Goal: Task Accomplishment & Management: Manage account settings

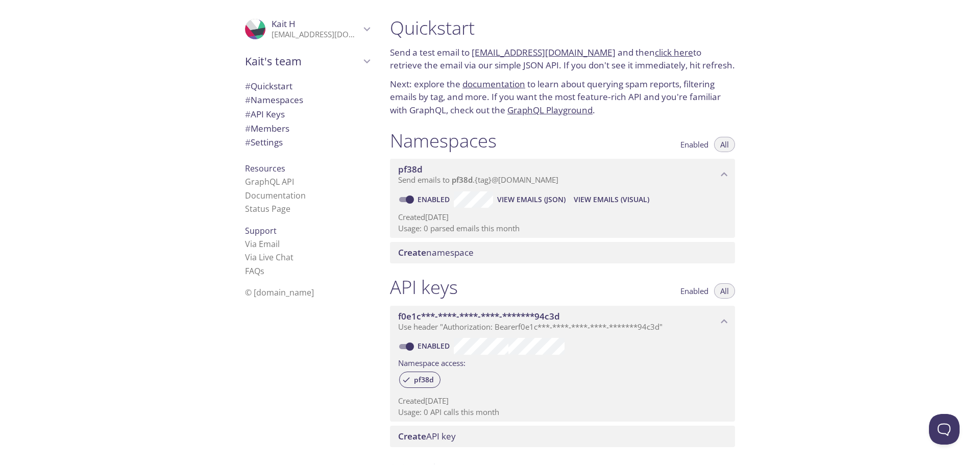
click at [272, 25] on span "Kait H" at bounding box center [284, 24] width 24 height 12
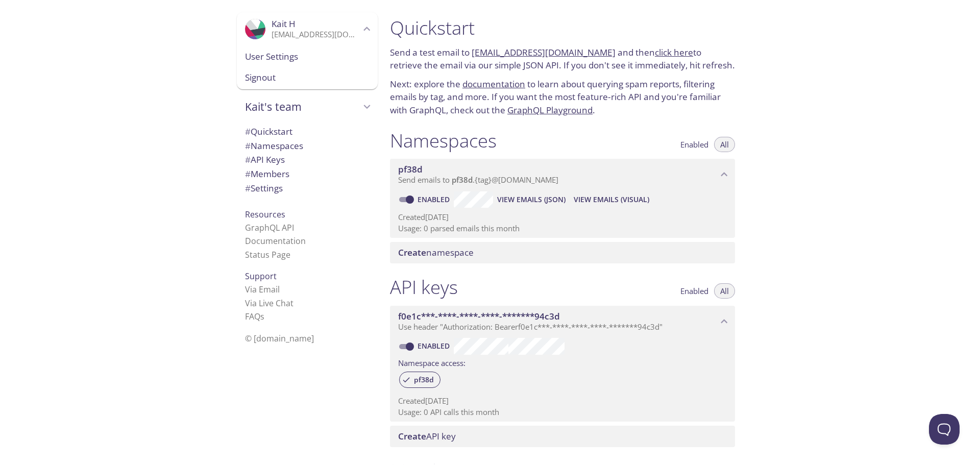
click at [831, 74] on div "Quickstart Send a test email to pf38d.test@inbox.testmail.app and then click he…" at bounding box center [681, 232] width 599 height 465
drag, startPoint x: 866, startPoint y: 90, endPoint x: 823, endPoint y: 90, distance: 43.4
click at [867, 90] on div "Quickstart Send a test email to pf38d.test@inbox.testmail.app and then click he…" at bounding box center [681, 232] width 599 height 465
click at [345, 104] on span "Kait's team" at bounding box center [302, 107] width 115 height 14
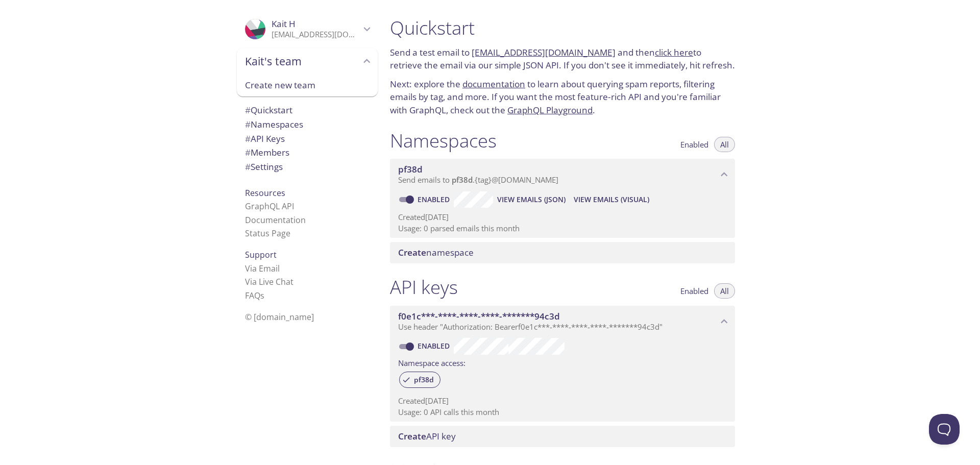
click at [821, 197] on div "Quickstart Send a test email to pf38d.test@inbox.testmail.app and then click he…" at bounding box center [681, 232] width 599 height 465
click at [662, 54] on link "click here" at bounding box center [674, 52] width 38 height 12
click at [801, 124] on div "Quickstart Send a test email to pf38d.test@inbox.testmail.app and then click he…" at bounding box center [681, 232] width 599 height 465
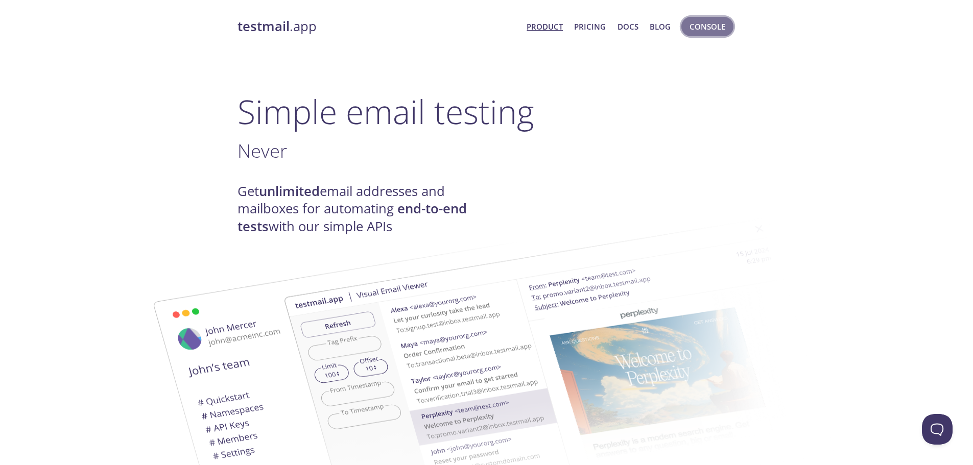
click at [710, 24] on span "Console" at bounding box center [707, 26] width 36 height 13
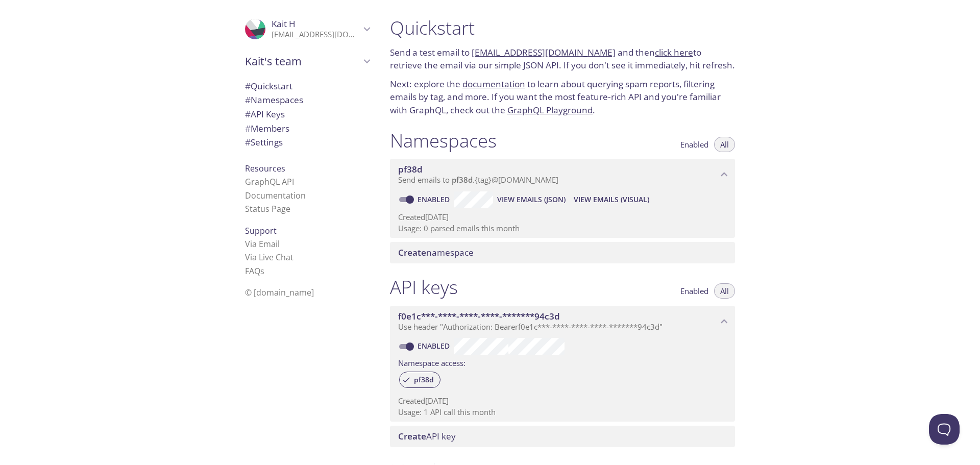
click at [525, 203] on span "View Emails (JSON)" at bounding box center [531, 200] width 68 height 12
click at [270, 85] on span "# Quickstart" at bounding box center [268, 86] width 47 height 12
click at [567, 48] on link "[EMAIL_ADDRESS][DOMAIN_NAME]" at bounding box center [544, 50] width 144 height 12
click at [596, 198] on span "View Emails (Visual)" at bounding box center [612, 200] width 76 height 12
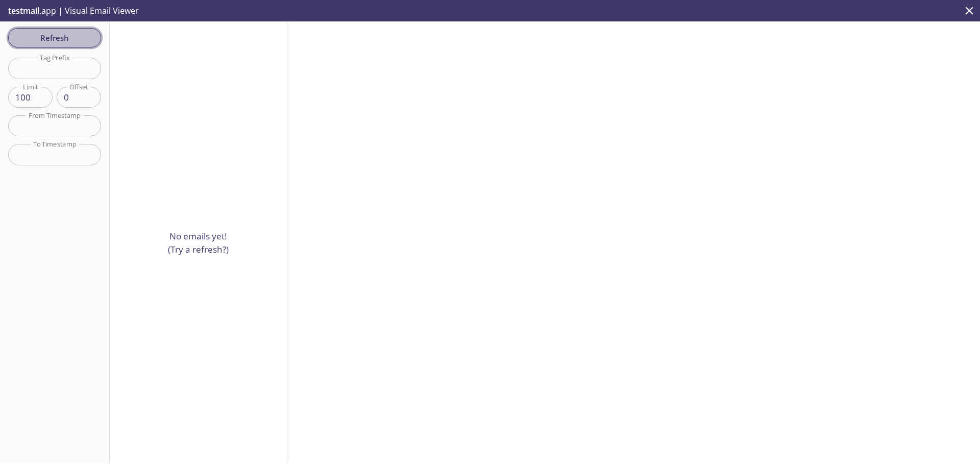
click at [63, 40] on span "Refresh" at bounding box center [54, 37] width 77 height 13
click at [113, 11] on p "testmail .app | Visual Email Viewer" at bounding box center [72, 10] width 145 height 21
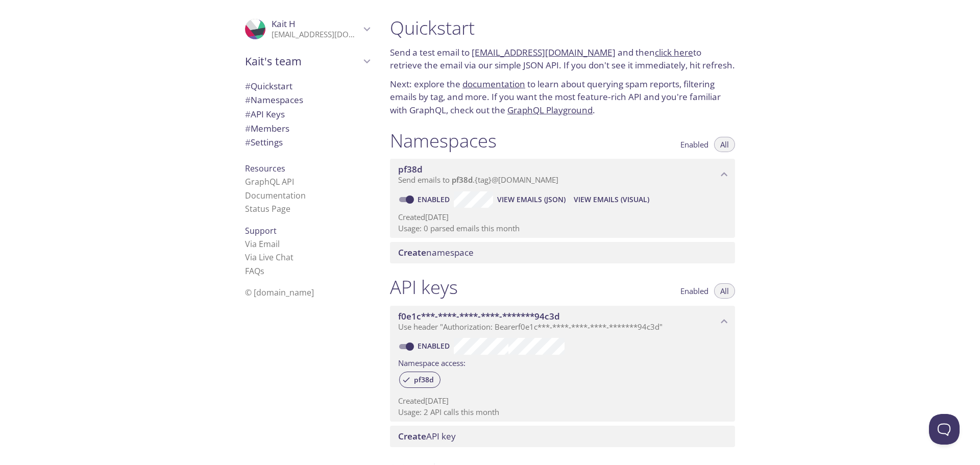
click at [343, 30] on p "[EMAIL_ADDRESS][DOMAIN_NAME]" at bounding box center [316, 35] width 89 height 10
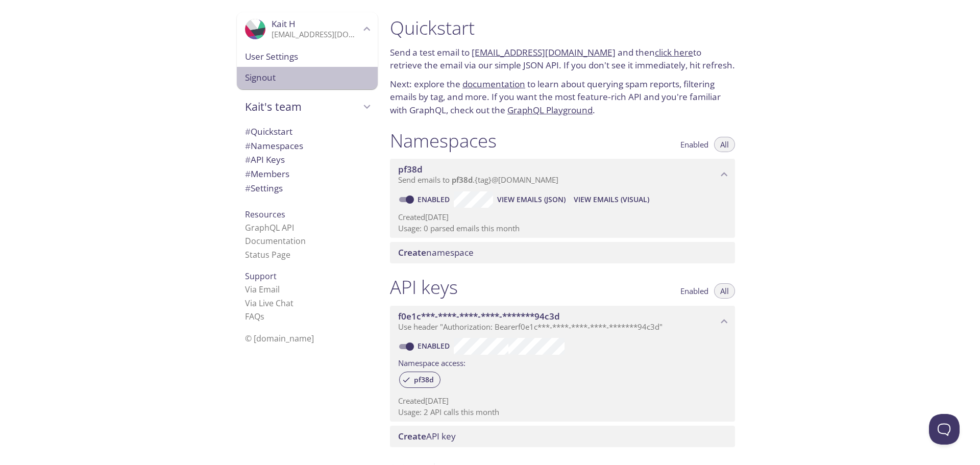
click at [252, 76] on span "Signout" at bounding box center [307, 77] width 125 height 13
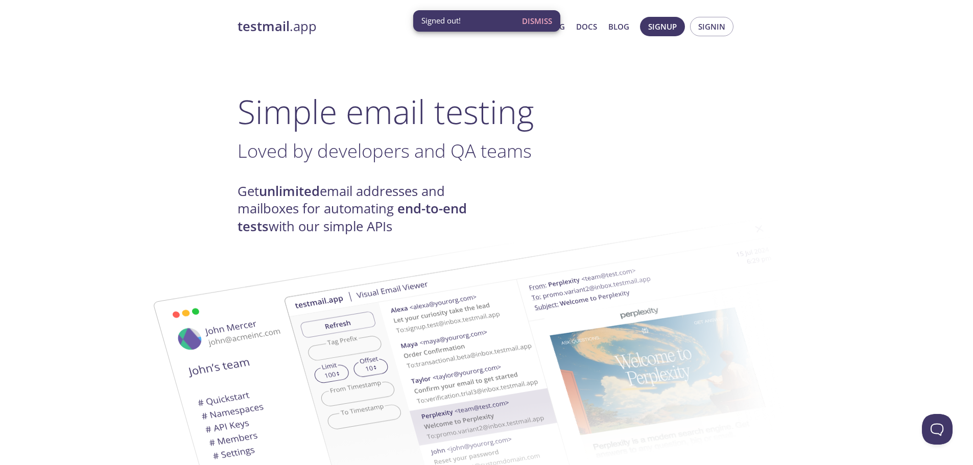
drag, startPoint x: 540, startPoint y: 20, endPoint x: 551, endPoint y: 36, distance: 19.4
click at [540, 20] on span "Dismiss" at bounding box center [537, 20] width 30 height 13
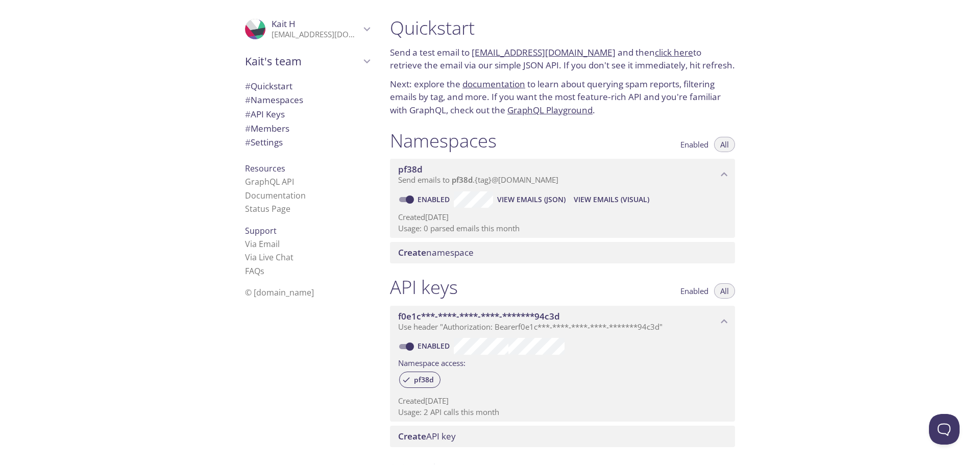
click at [148, 22] on div ".cls-1 { fill: #6d5ca8; } .cls-2 { fill: #3fc191; } .cls-3 { fill: #3b4752; } .…" at bounding box center [191, 232] width 382 height 465
click at [58, 26] on div ".cls-1 { fill: #6d5ca8; } .cls-2 { fill: #3fc191; } .cls-3 { fill: #3b4752; } .…" at bounding box center [191, 232] width 382 height 465
drag, startPoint x: 55, startPoint y: 18, endPoint x: 94, endPoint y: 10, distance: 39.6
click at [57, 16] on div ".cls-1 { fill: #6d5ca8; } .cls-2 { fill: #3fc191; } .cls-3 { fill: #3b4752; } .…" at bounding box center [191, 232] width 382 height 465
click at [196, 16] on div ".cls-1 { fill: #6d5ca8; } .cls-2 { fill: #3fc191; } .cls-3 { fill: #3b4752; } .…" at bounding box center [191, 232] width 382 height 465
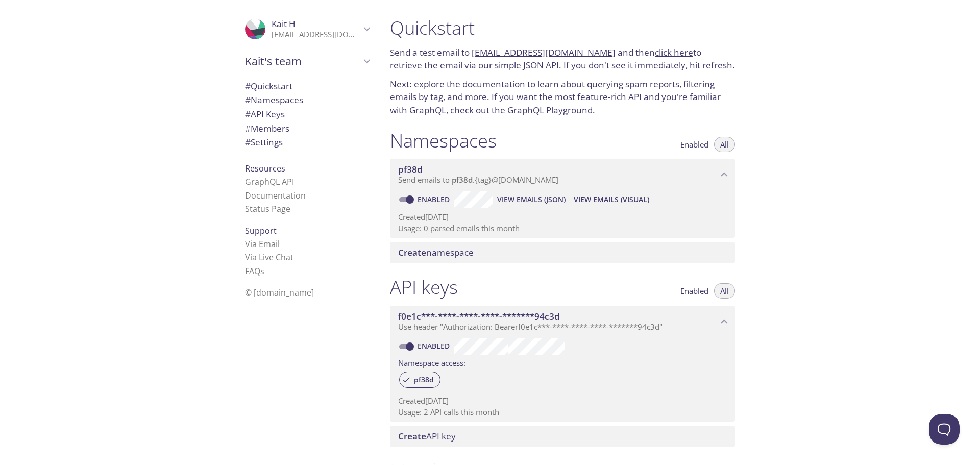
click at [252, 247] on link "Via Email" at bounding box center [262, 243] width 35 height 11
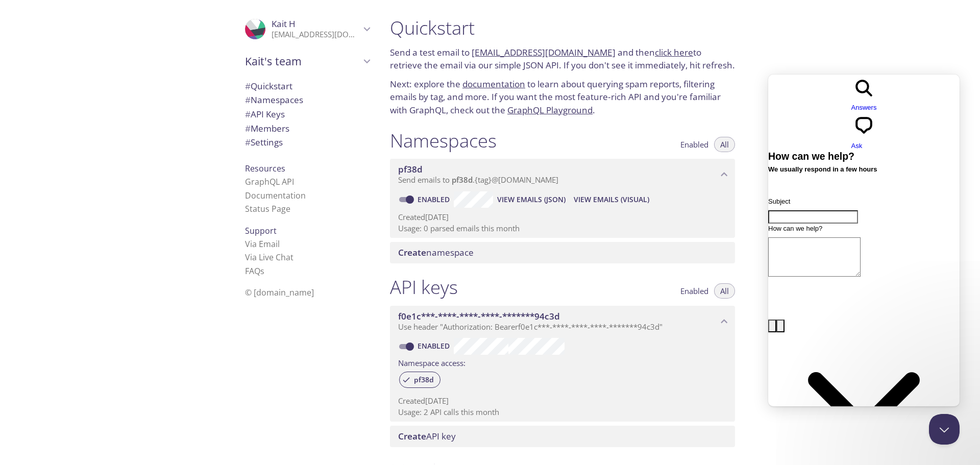
click at [895, 29] on div "Quickstart Send a test email to pf38d.test@inbox.testmail.app and then click he…" at bounding box center [681, 232] width 599 height 465
click at [934, 423] on button "Close Beacon popover" at bounding box center [942, 427] width 31 height 31
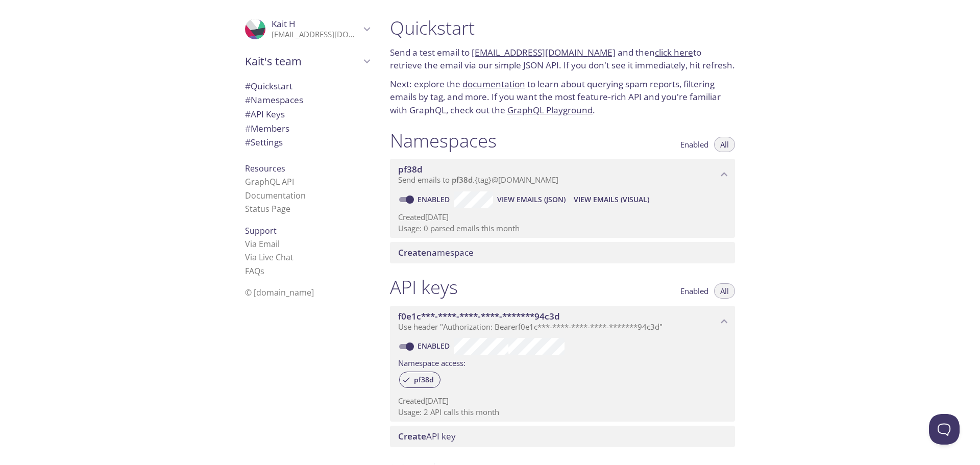
click at [611, 198] on span "View Emails (Visual)" at bounding box center [612, 200] width 76 height 12
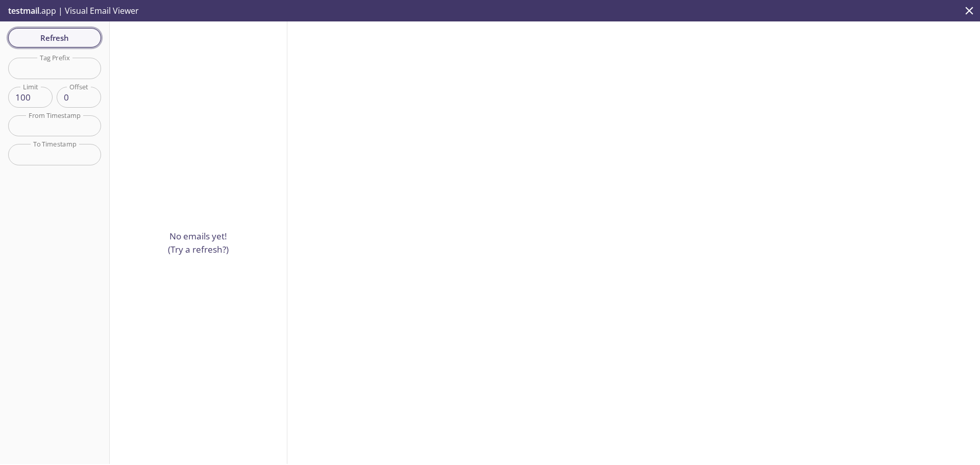
click at [73, 40] on span "Refresh" at bounding box center [54, 37] width 77 height 13
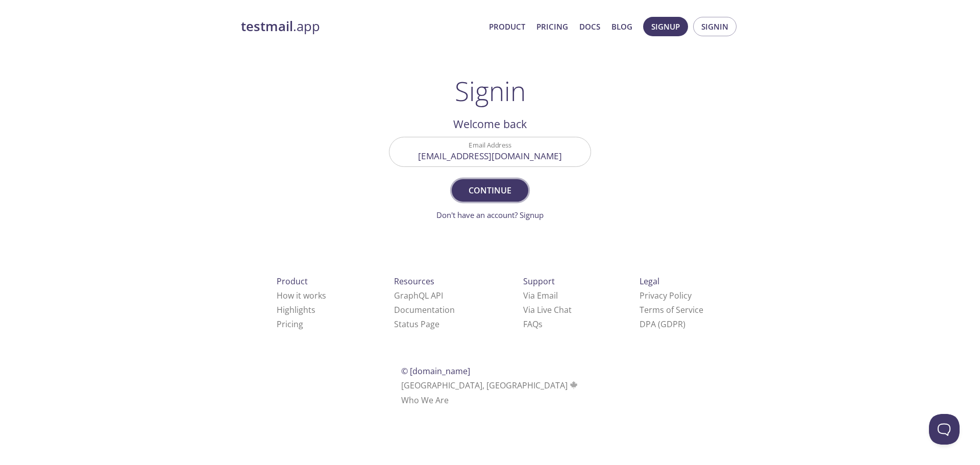
click at [496, 182] on button "Continue" at bounding box center [490, 190] width 77 height 22
click at [520, 149] on input "Signin Security Code" at bounding box center [490, 151] width 201 height 29
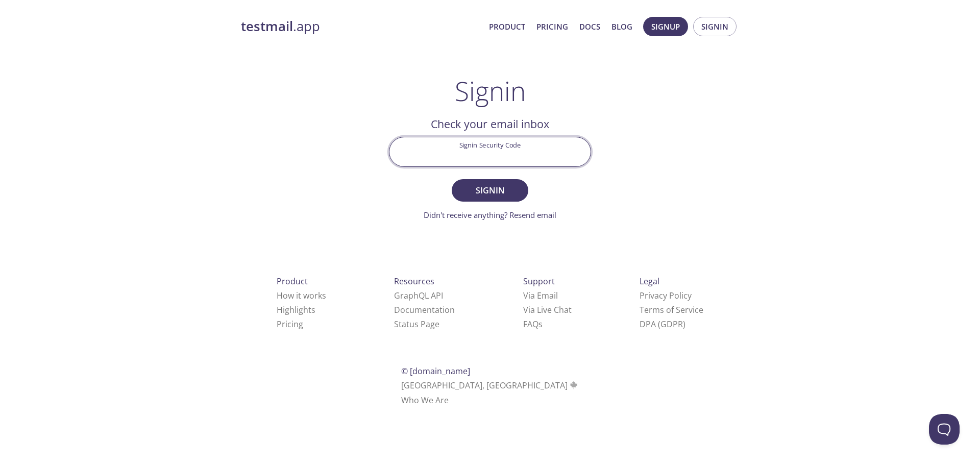
paste input "7X4DPNX"
type input "7X4DPNX"
click at [452, 179] on button "Signin" at bounding box center [490, 190] width 77 height 22
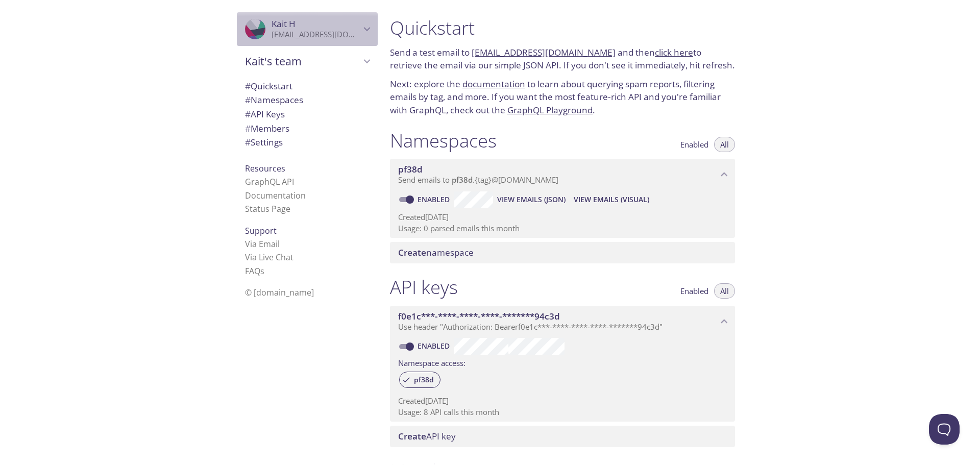
click at [343, 32] on p "[EMAIL_ADDRESS][DOMAIN_NAME]" at bounding box center [316, 35] width 89 height 10
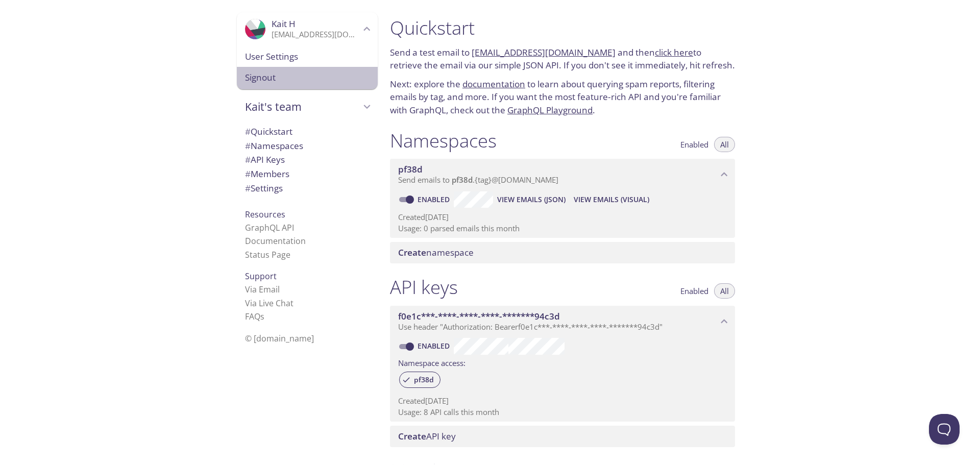
click at [255, 77] on span "Signout" at bounding box center [307, 77] width 125 height 13
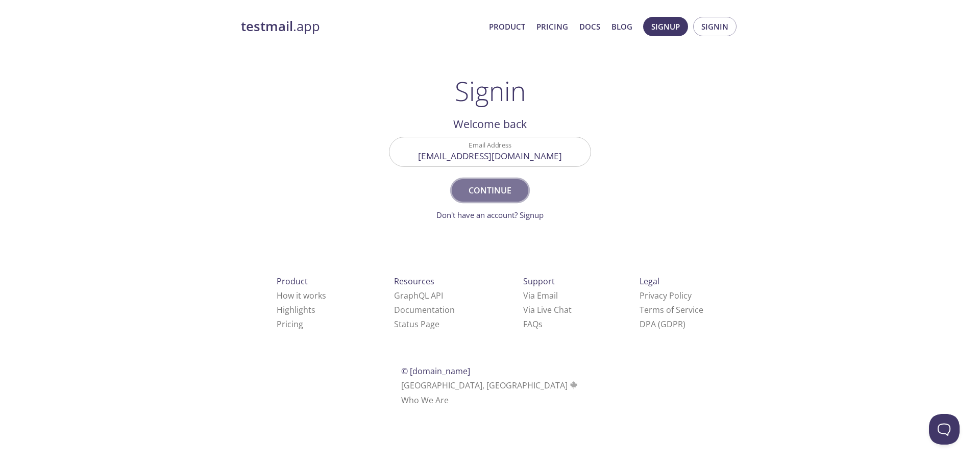
click at [494, 191] on span "Continue" at bounding box center [490, 190] width 54 height 14
click at [536, 158] on input "Signin Security Code" at bounding box center [490, 151] width 201 height 29
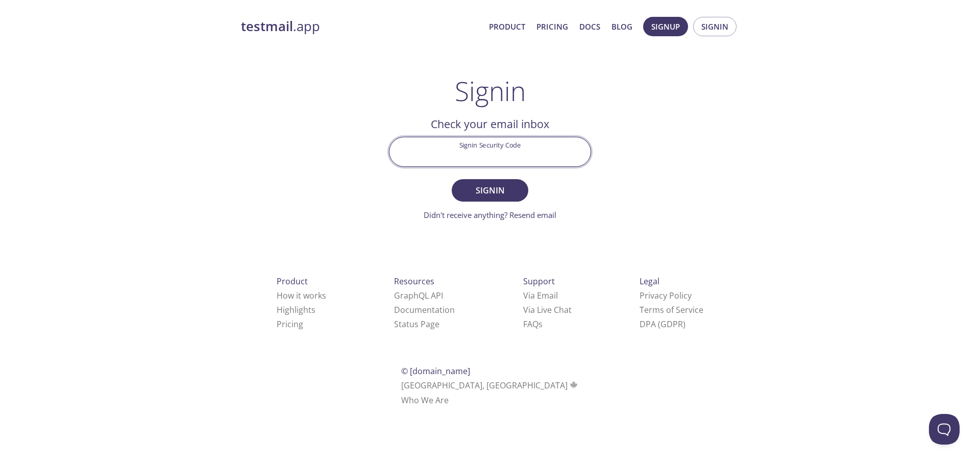
paste input "SDVNW8S"
type input "SDVNW8S"
click at [452, 179] on button "Signin" at bounding box center [490, 190] width 77 height 22
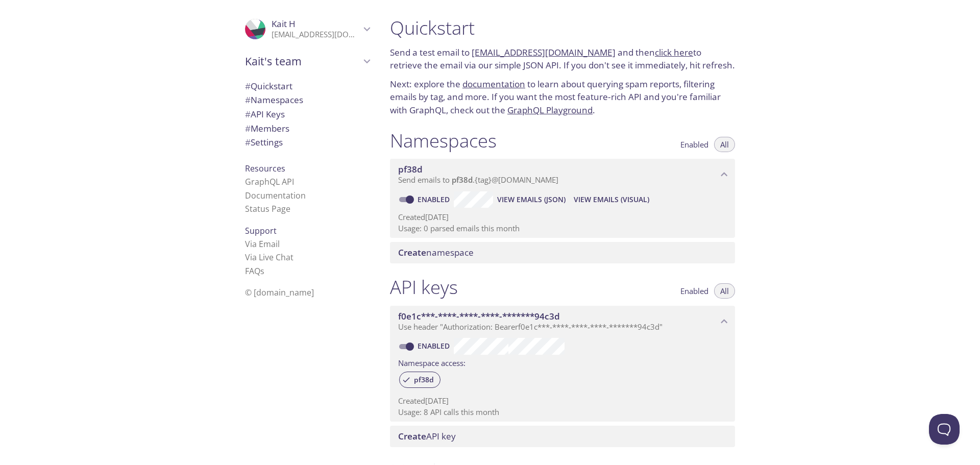
click at [349, 63] on span "Kait's team" at bounding box center [302, 61] width 115 height 14
click at [361, 62] on icon "Kait's team" at bounding box center [367, 61] width 13 height 13
click at [364, 30] on icon "Kait H" at bounding box center [367, 29] width 7 height 4
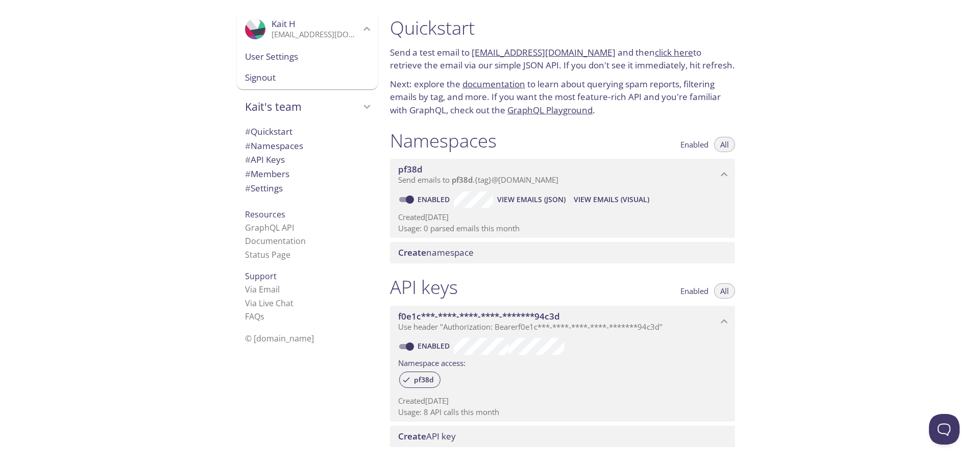
click at [281, 56] on span "User Settings" at bounding box center [307, 56] width 125 height 13
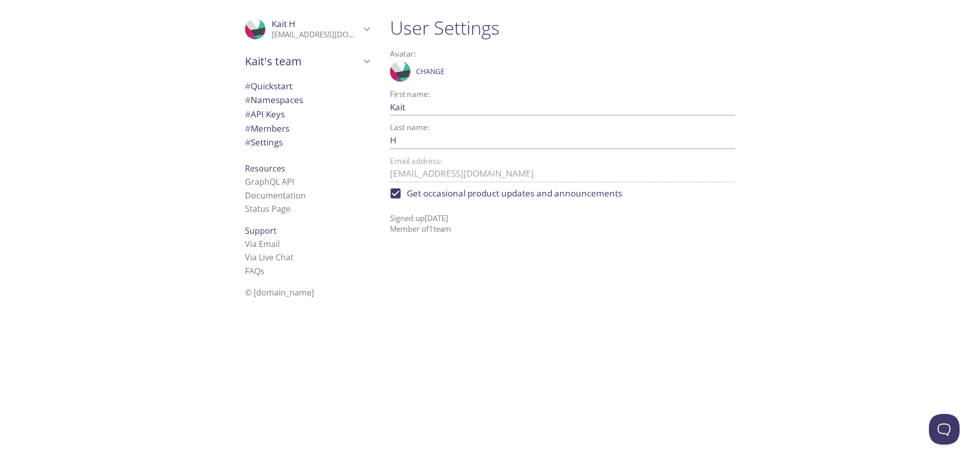
click at [270, 106] on span "# Namespaces" at bounding box center [274, 100] width 58 height 12
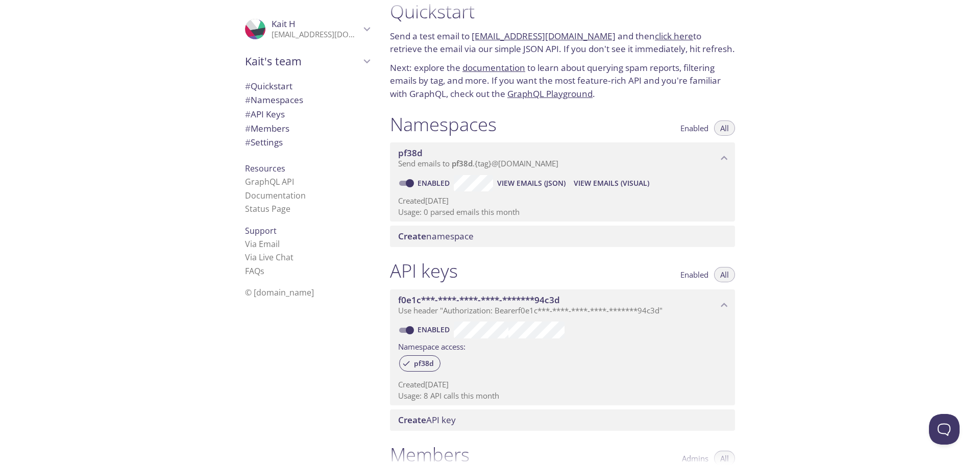
scroll to position [14, 0]
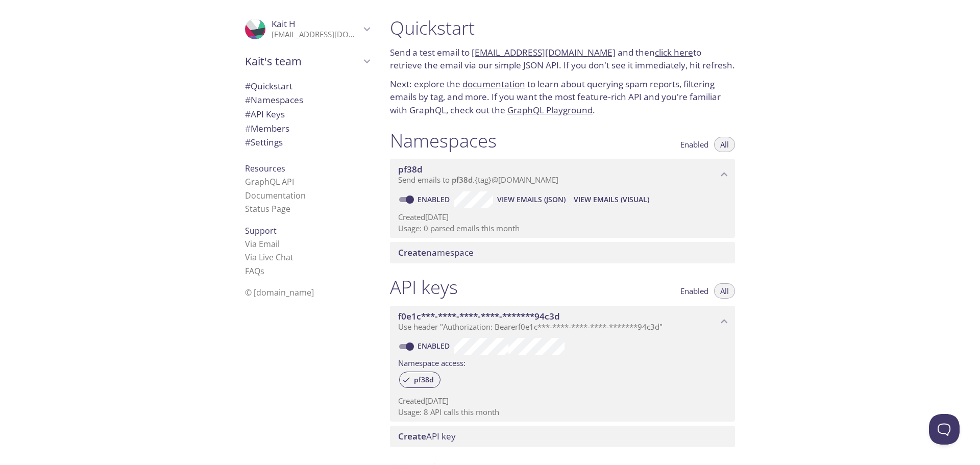
drag, startPoint x: 324, startPoint y: 30, endPoint x: 322, endPoint y: 41, distance: 11.5
click at [324, 30] on p "[EMAIL_ADDRESS][DOMAIN_NAME]" at bounding box center [316, 35] width 89 height 10
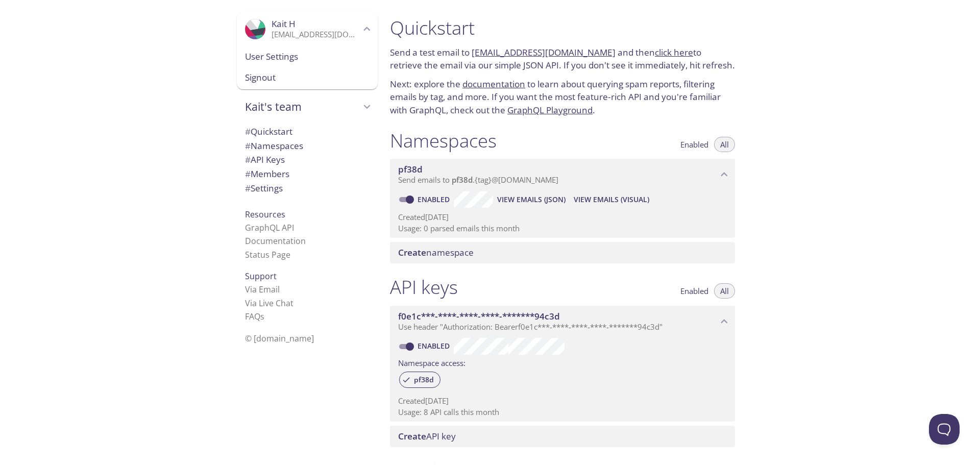
click at [277, 75] on span "Signout" at bounding box center [307, 77] width 125 height 13
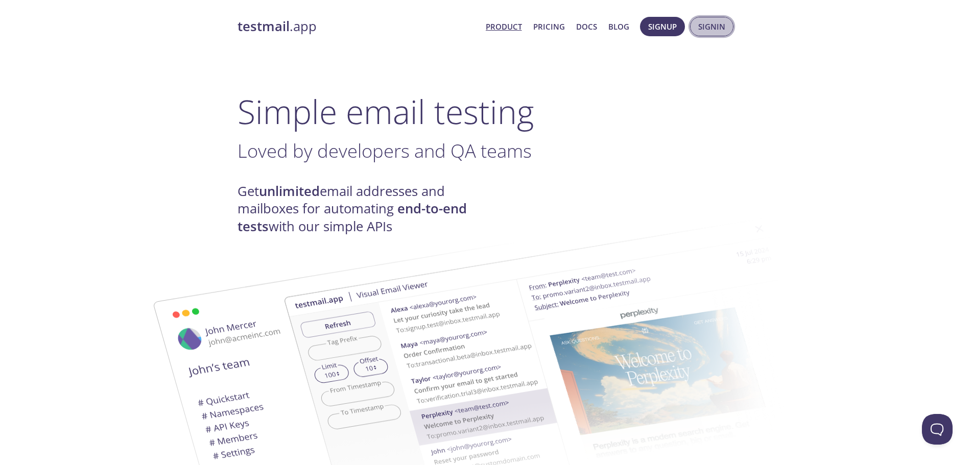
click at [486, 26] on span "Signin" at bounding box center [711, 26] width 27 height 13
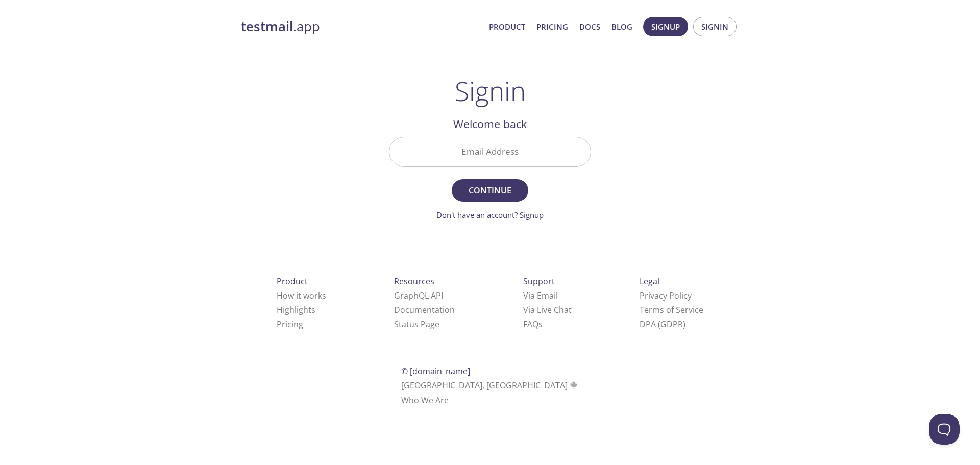
click at [486, 151] on input "Email Address" at bounding box center [490, 151] width 201 height 29
paste input "[EMAIL_ADDRESS][DOMAIN_NAME]"
type input "[EMAIL_ADDRESS][DOMAIN_NAME]"
click at [452, 179] on button "Continue" at bounding box center [490, 190] width 77 height 22
click at [486, 156] on input "Signin Security Code" at bounding box center [490, 151] width 201 height 29
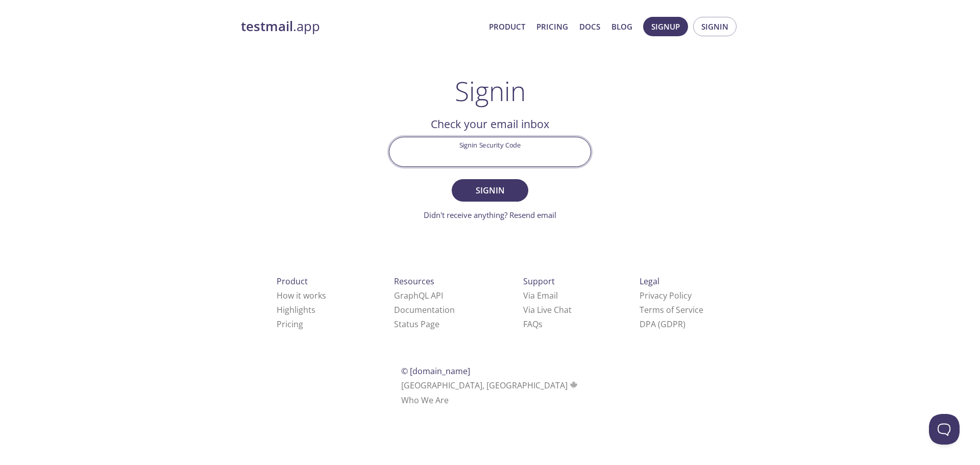
paste input "MB55E45"
type input "MB55E45"
click at [452, 179] on button "Signin" at bounding box center [490, 190] width 77 height 22
